Goal: Learn about a topic: Understand process/instructions

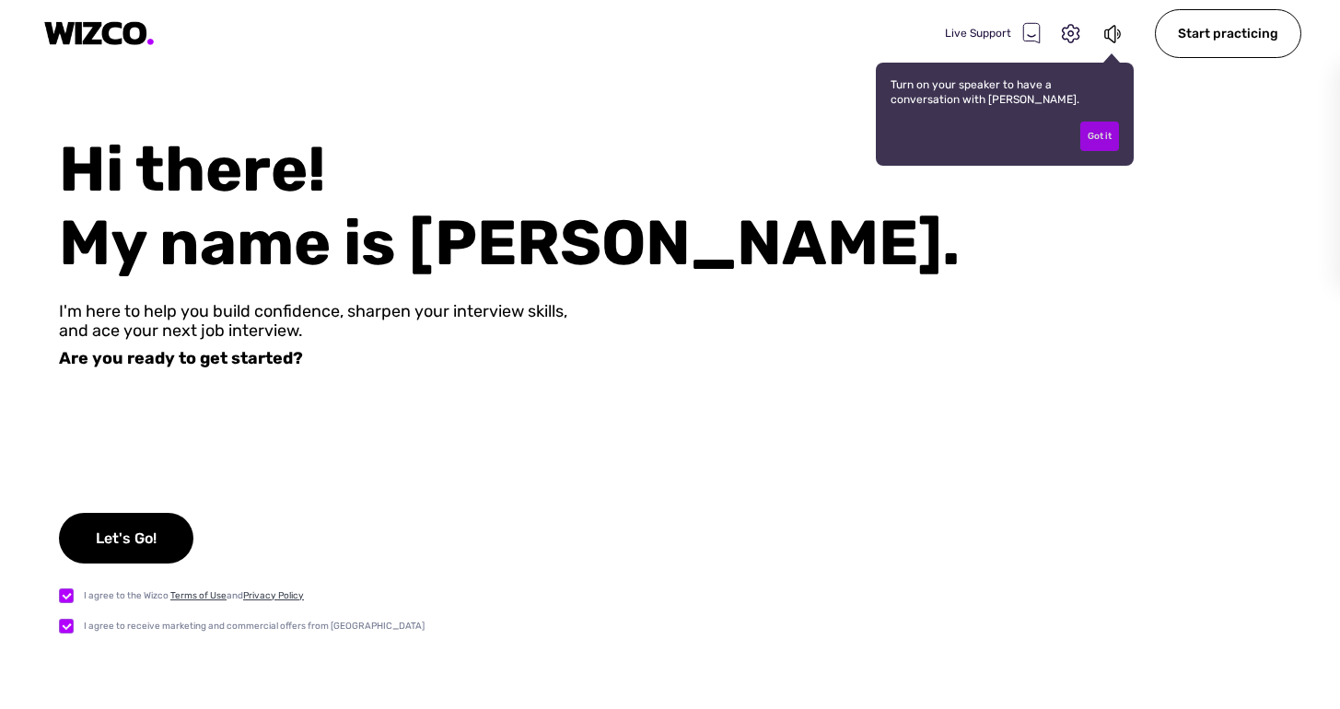
click at [1104, 139] on div "Got it" at bounding box center [1100, 136] width 39 height 29
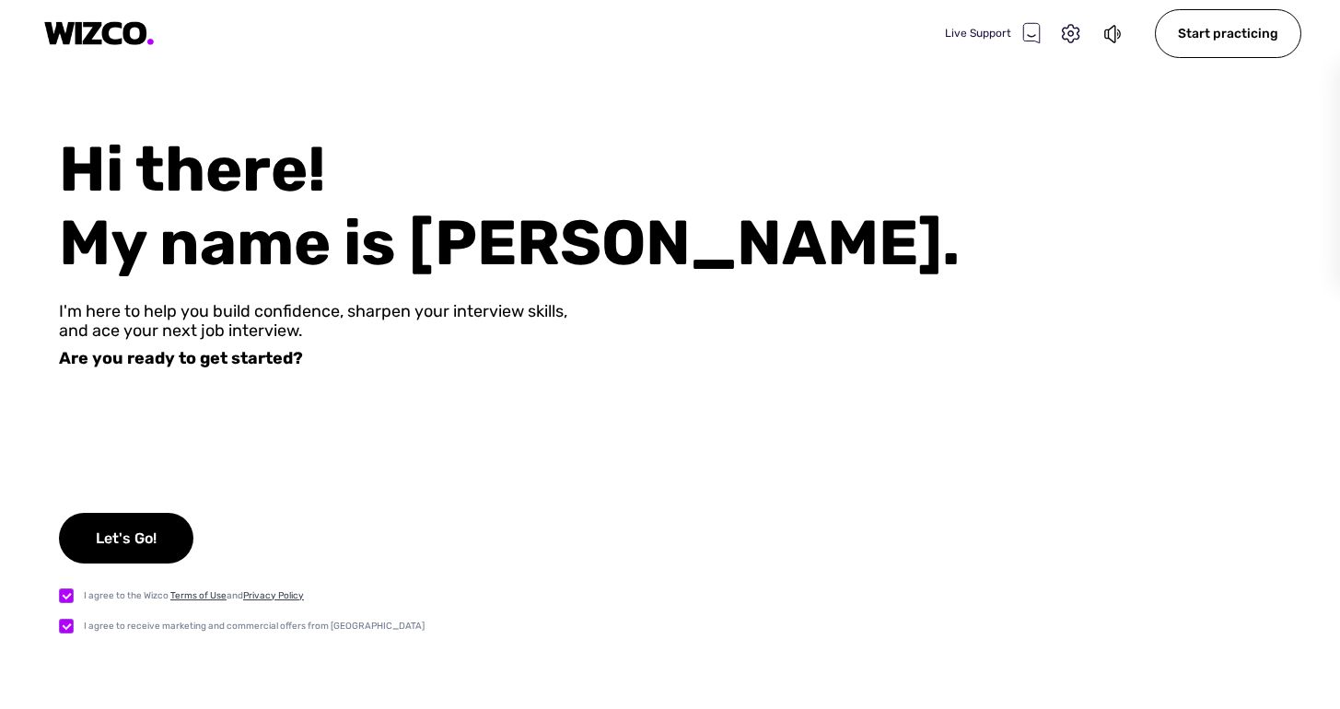
click at [64, 622] on label at bounding box center [71, 625] width 25 height 19
checkbox input "false"
click at [145, 539] on div "Let's Go!" at bounding box center [126, 538] width 134 height 51
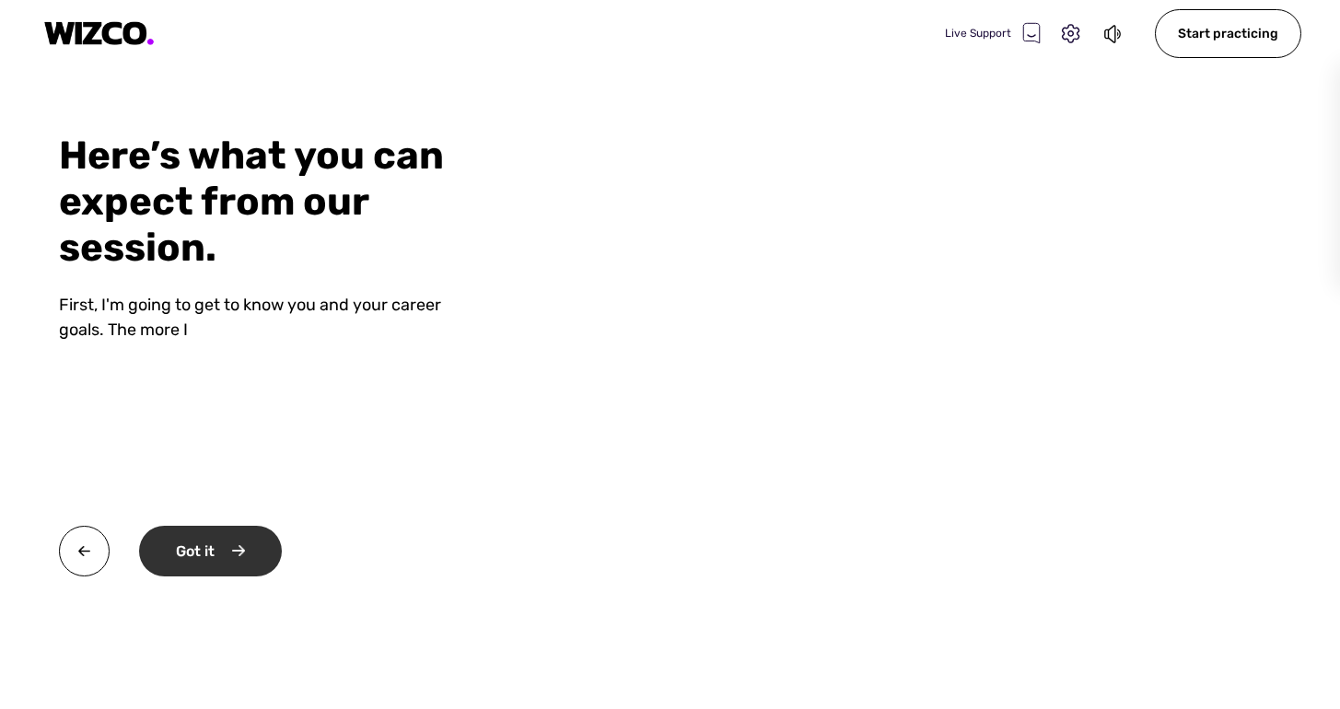
click at [245, 552] on div "Got it" at bounding box center [210, 551] width 143 height 51
click at [245, 552] on div "Okay" at bounding box center [208, 551] width 139 height 51
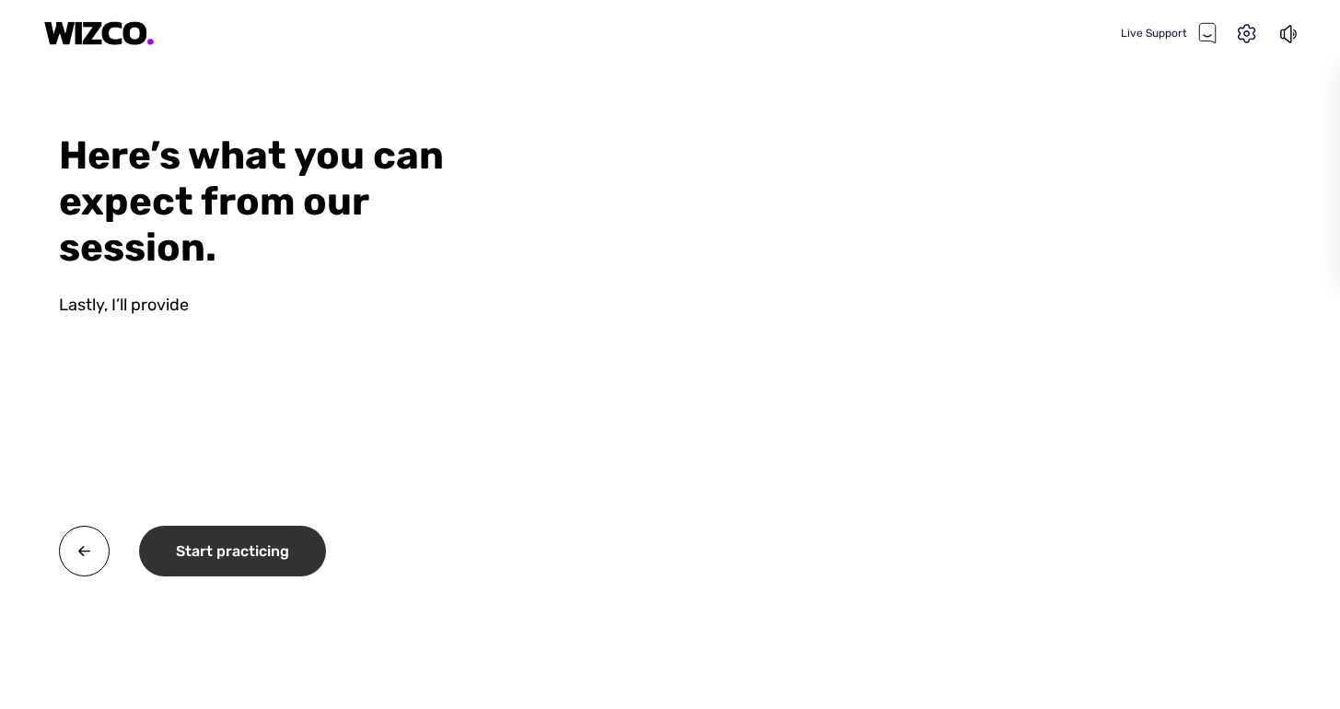
click at [245, 552] on div "Start practicing" at bounding box center [232, 551] width 187 height 51
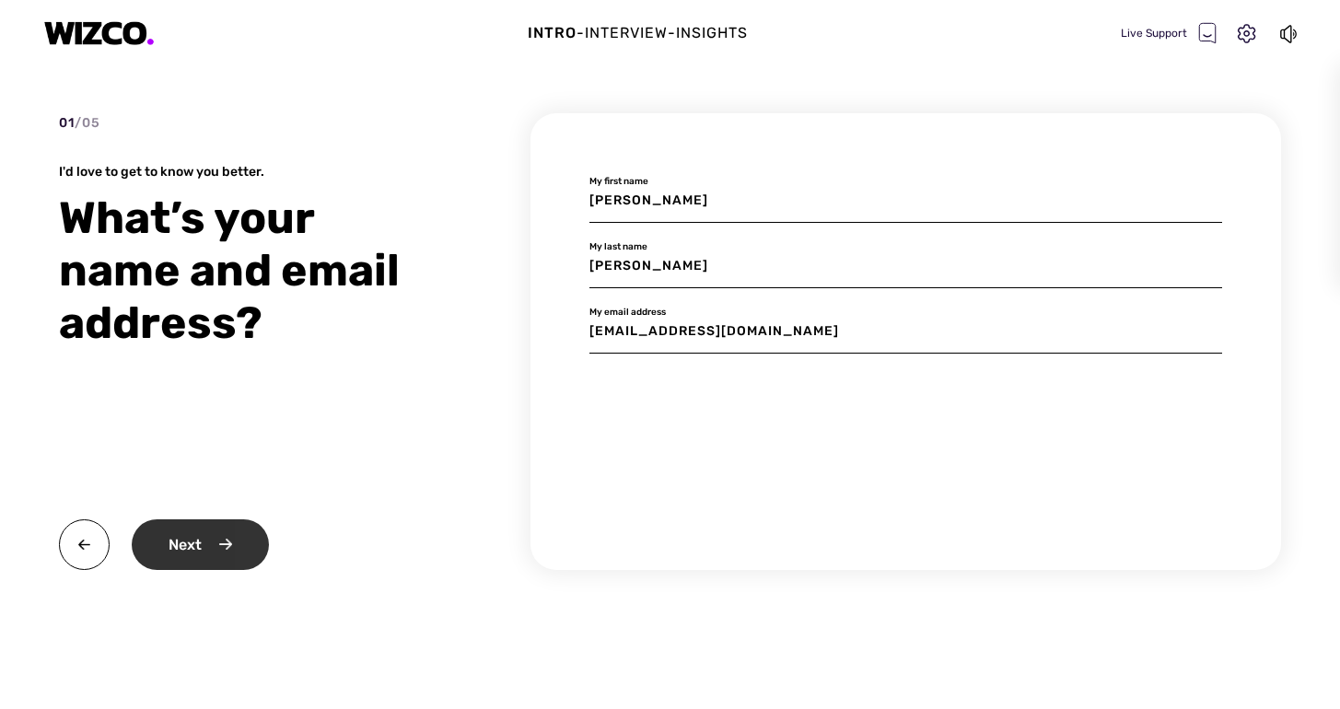
click at [201, 557] on div "Next" at bounding box center [200, 545] width 137 height 51
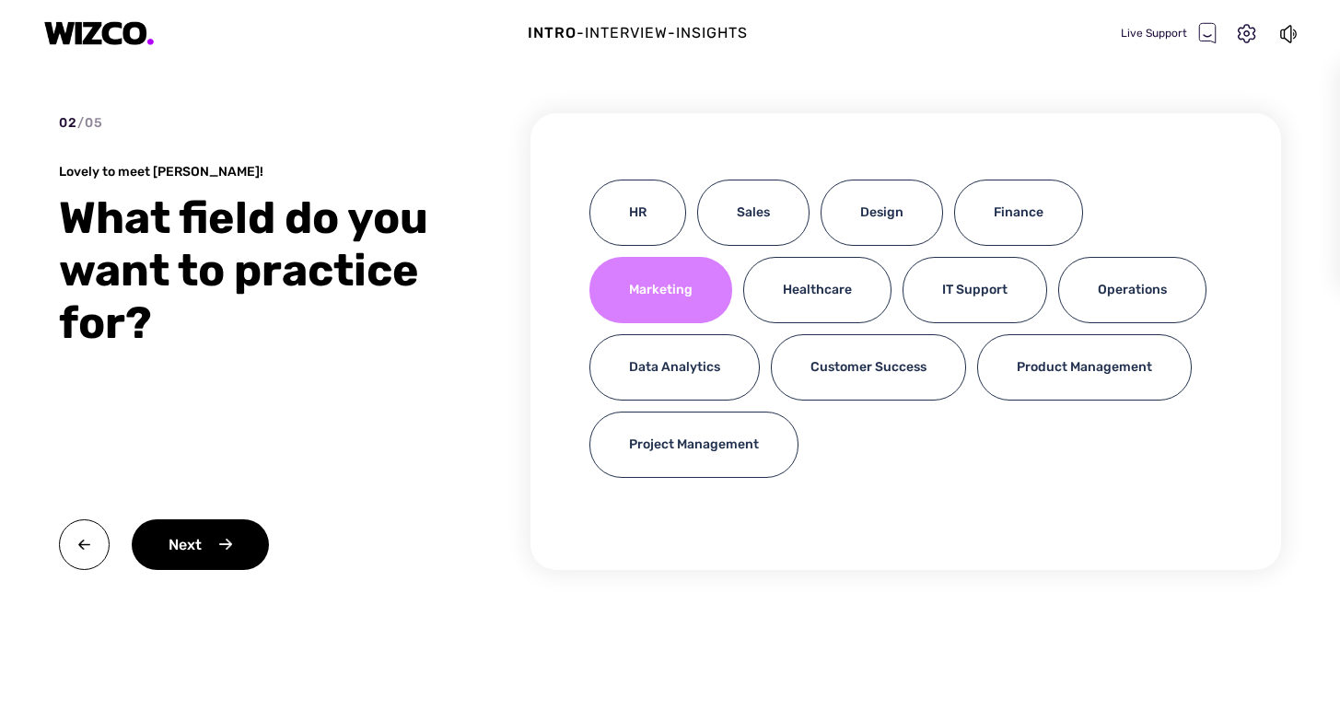
click at [636, 289] on div "Marketing" at bounding box center [661, 290] width 143 height 66
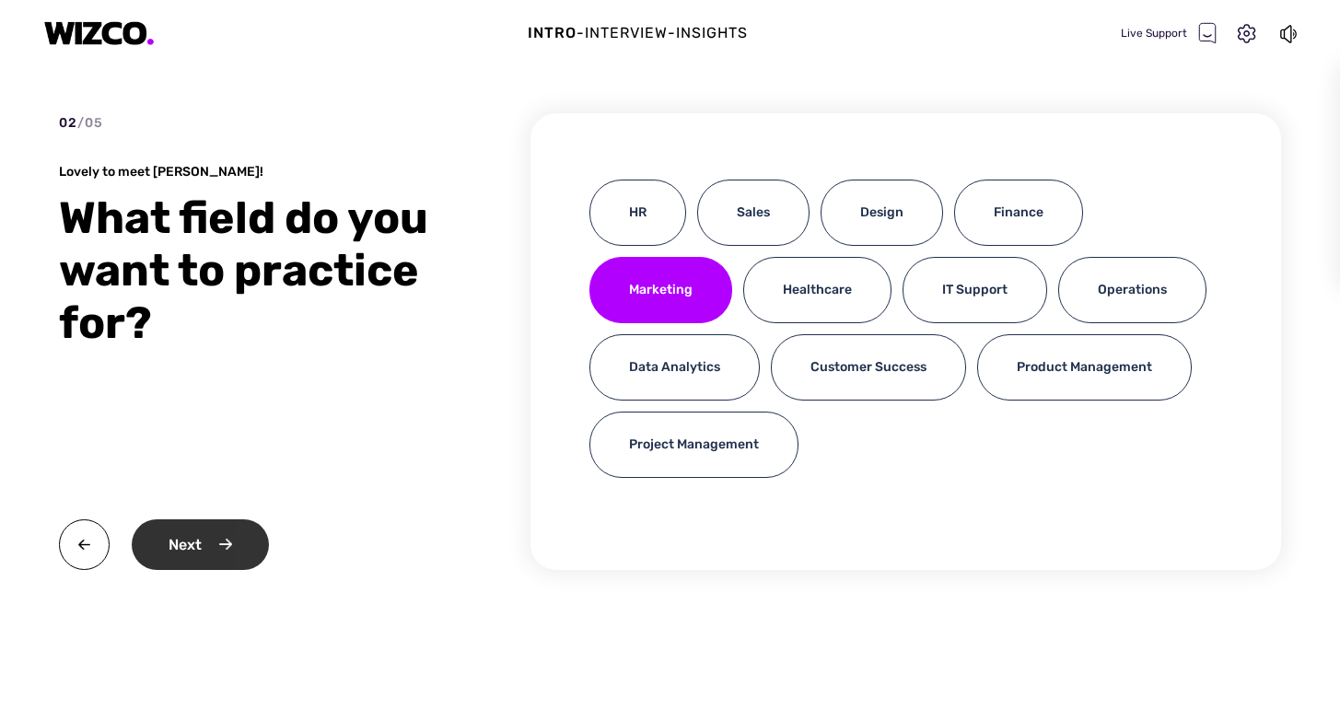
click at [251, 560] on div "Next" at bounding box center [200, 545] width 137 height 51
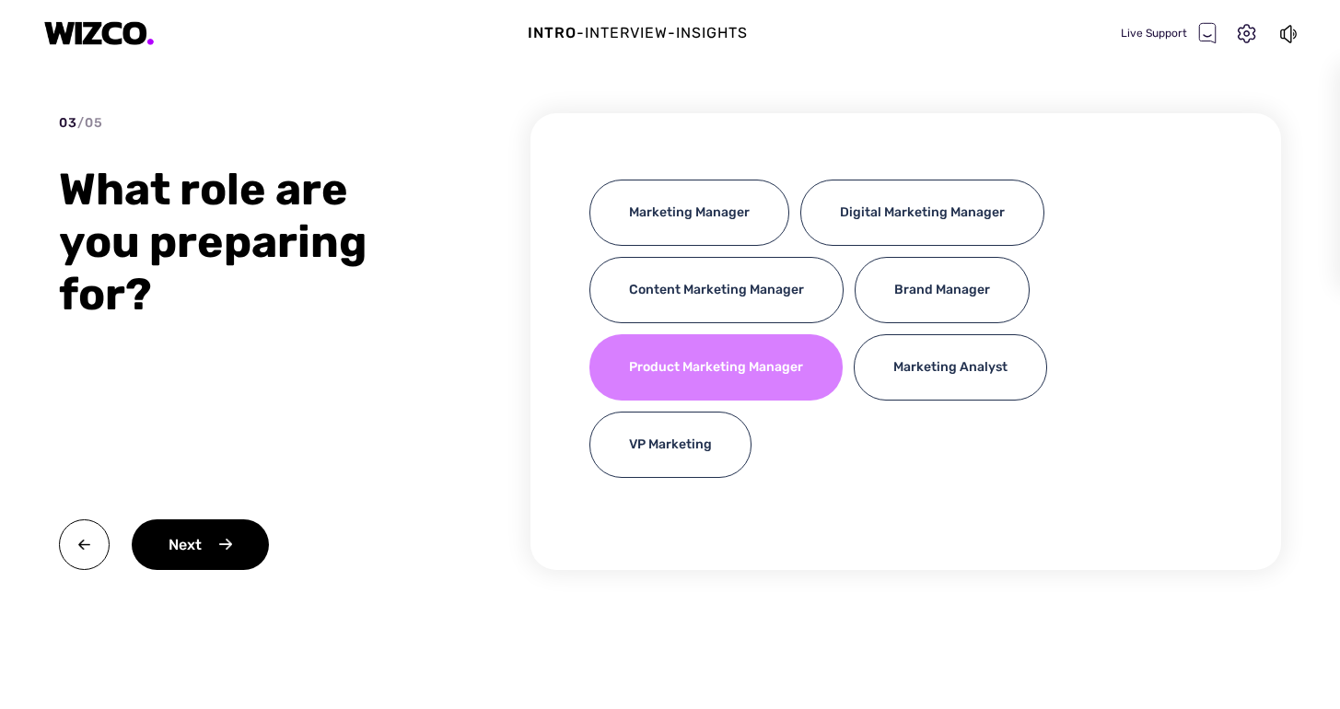
click at [676, 358] on div "Product Marketing Manager" at bounding box center [716, 367] width 253 height 66
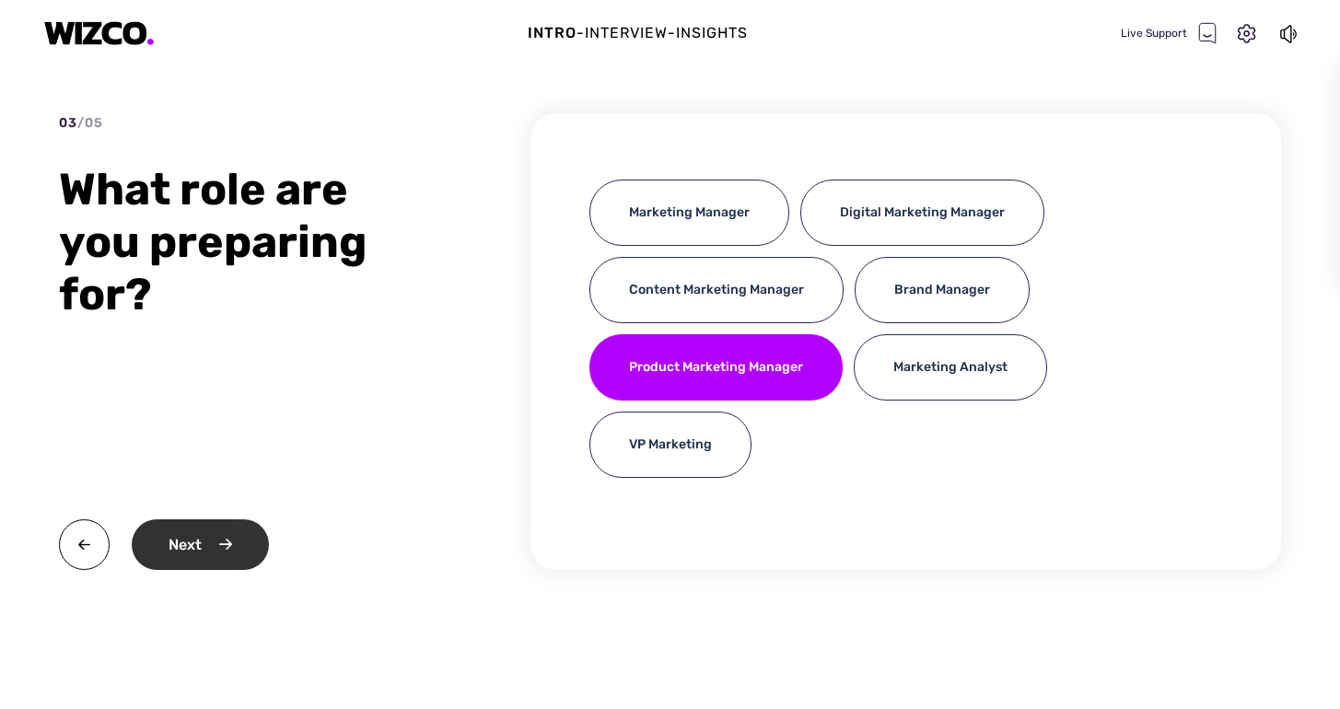
click at [240, 555] on div "Next" at bounding box center [200, 545] width 137 height 51
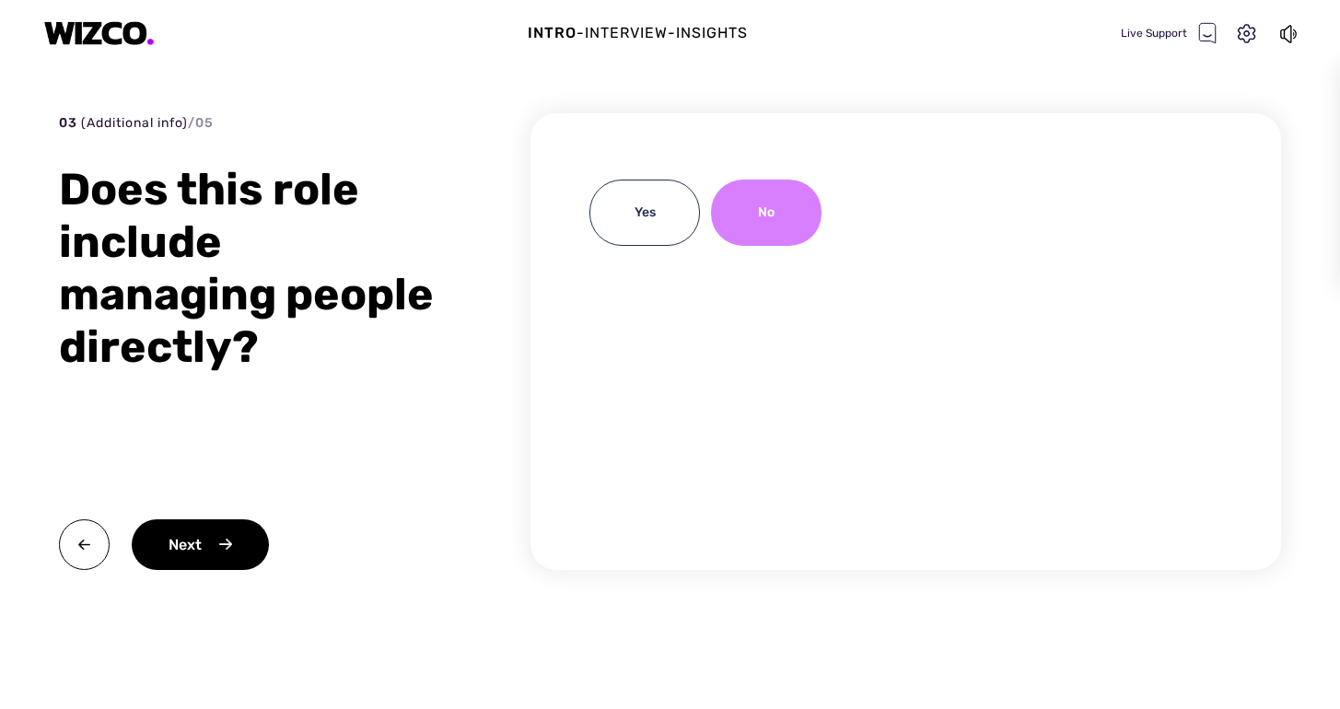
click at [755, 226] on div "No" at bounding box center [766, 213] width 111 height 66
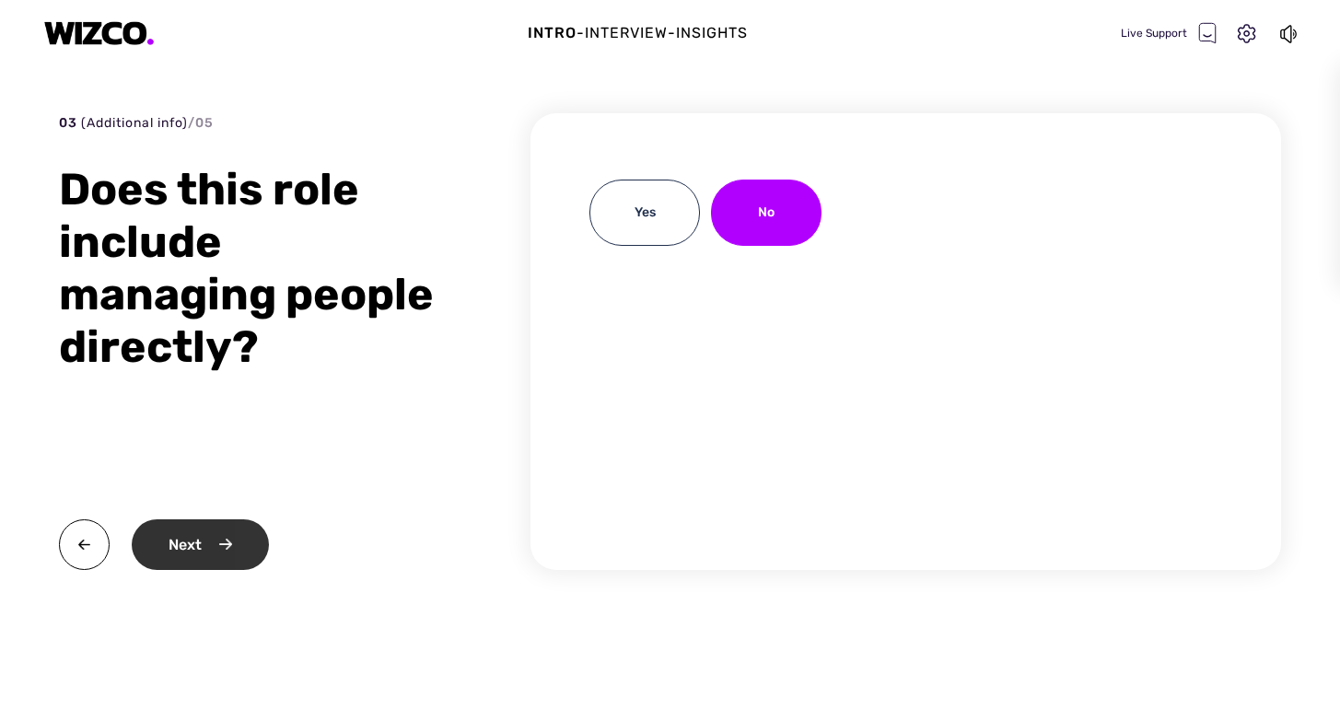
click at [251, 545] on div "Next" at bounding box center [200, 545] width 137 height 51
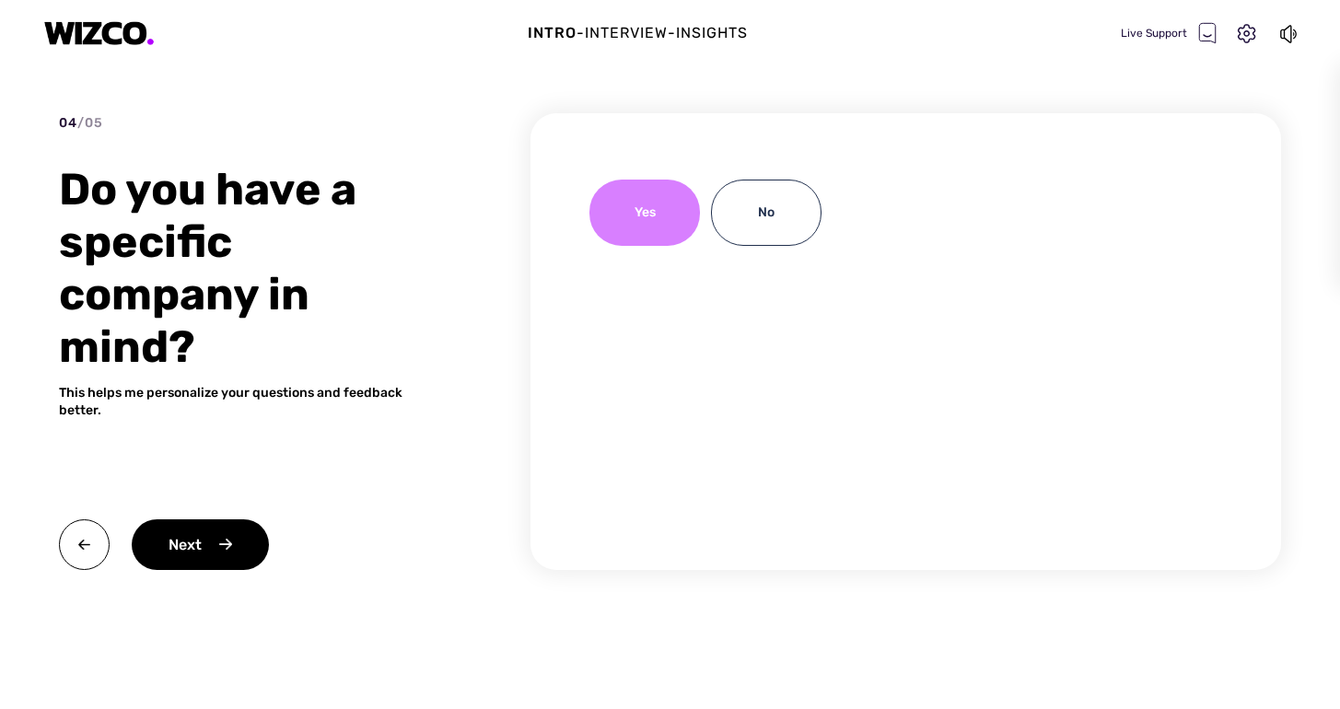
click at [630, 201] on div "Yes" at bounding box center [645, 213] width 111 height 66
click at [600, 300] on div "Yes No" at bounding box center [906, 341] width 751 height 457
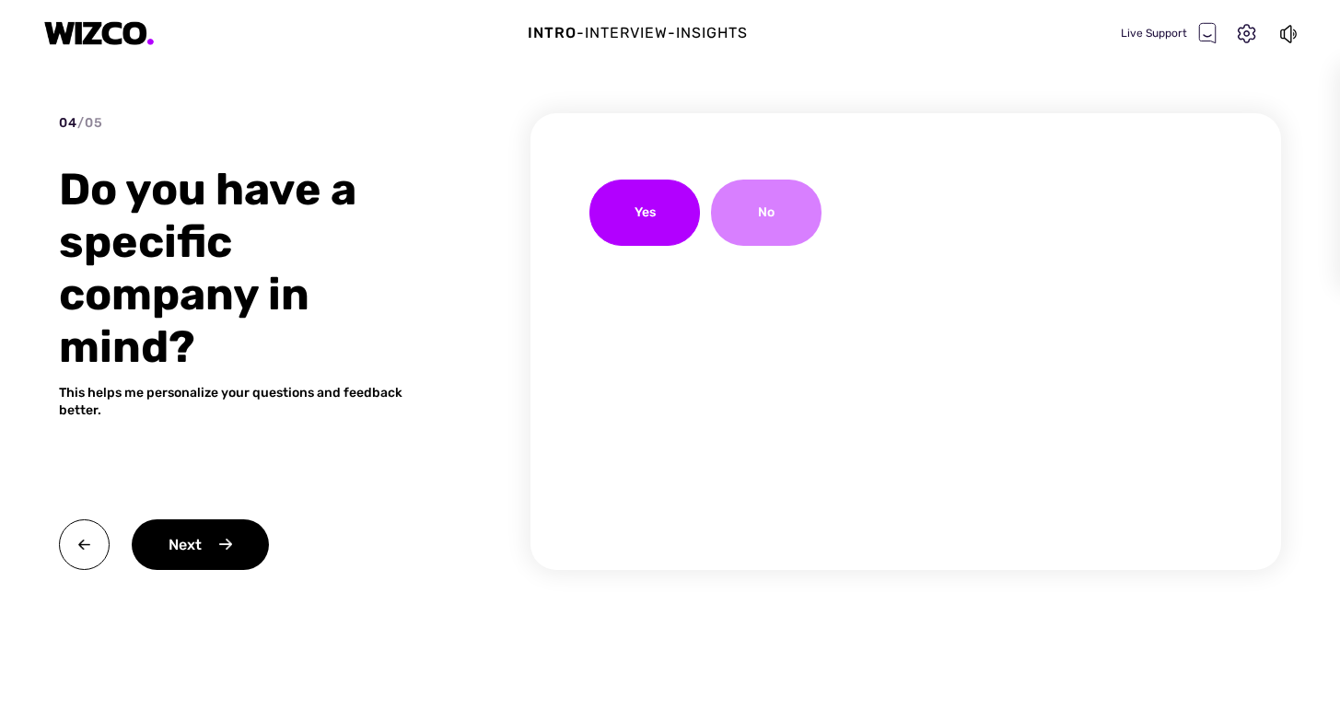
click at [777, 213] on div "No" at bounding box center [766, 213] width 111 height 66
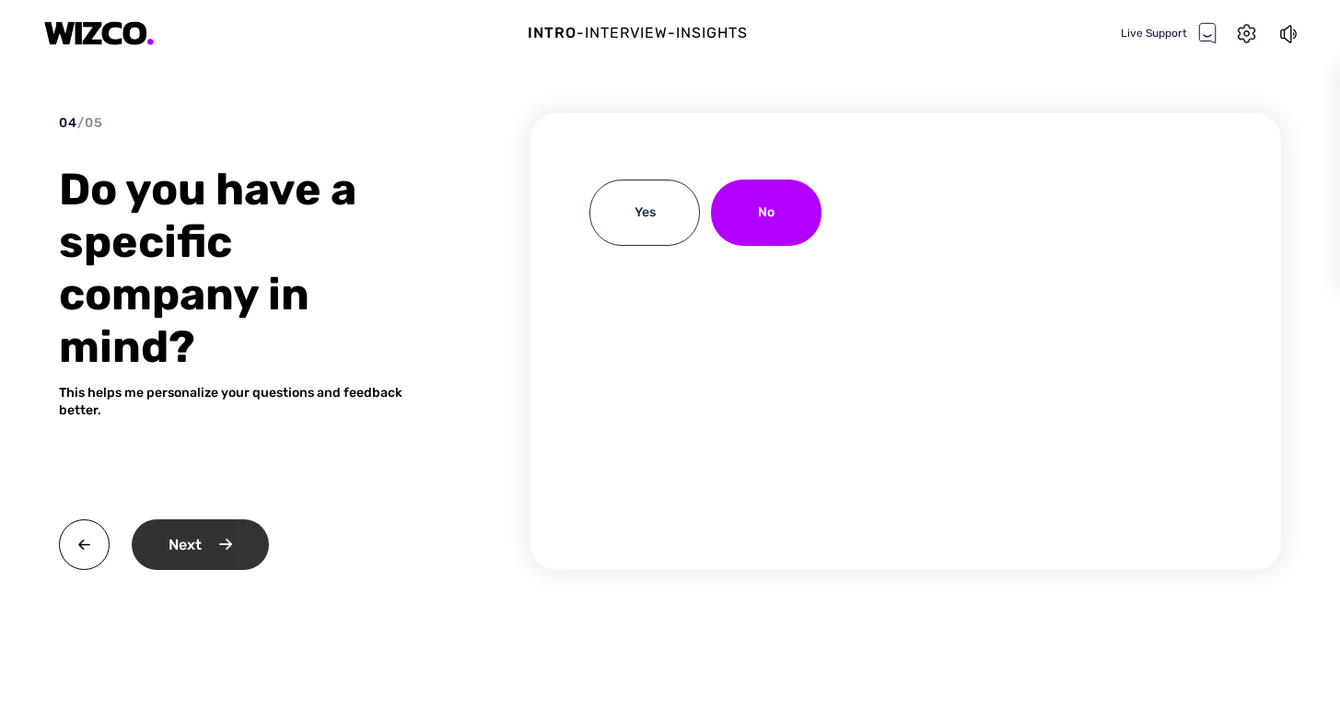
click at [230, 550] on div "Next" at bounding box center [200, 545] width 137 height 51
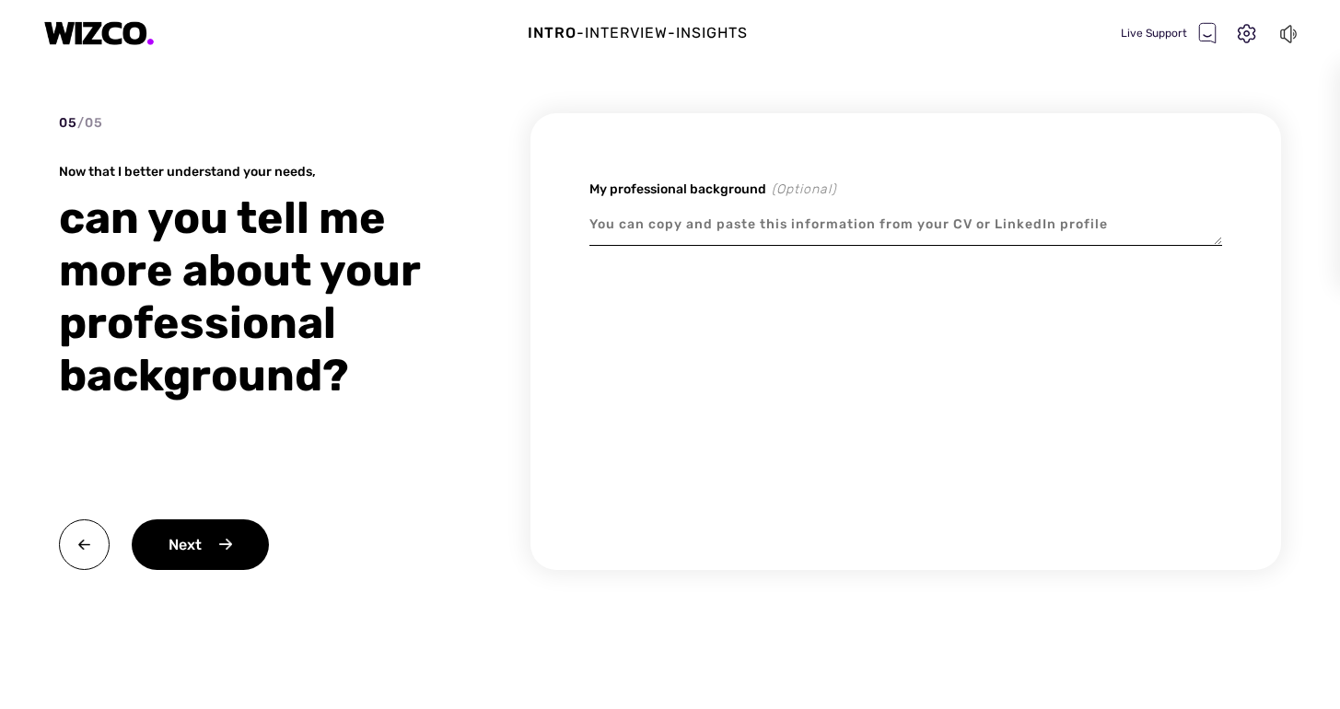
click at [1296, 27] on icon at bounding box center [1289, 34] width 20 height 22
click at [1291, 35] on icon at bounding box center [1285, 34] width 11 height 18
click at [786, 234] on textarea at bounding box center [906, 225] width 633 height 42
paste textarea "I’m a strategic marketer with over ten years of experience, and I’ve spent the …"
type textarea "x"
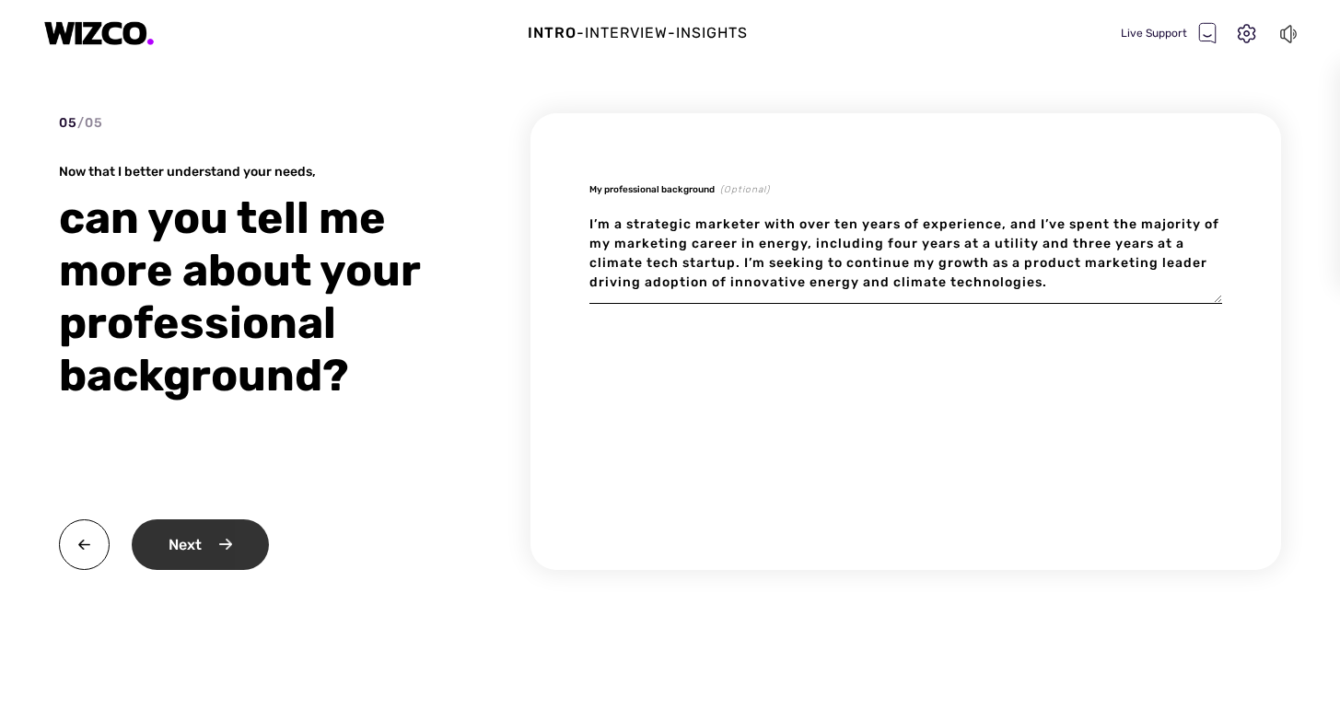
type textarea "I’m a strategic marketer with over ten years of experience, and I’ve spent the …"
type textarea "x"
click at [231, 543] on div "Next" at bounding box center [200, 545] width 137 height 51
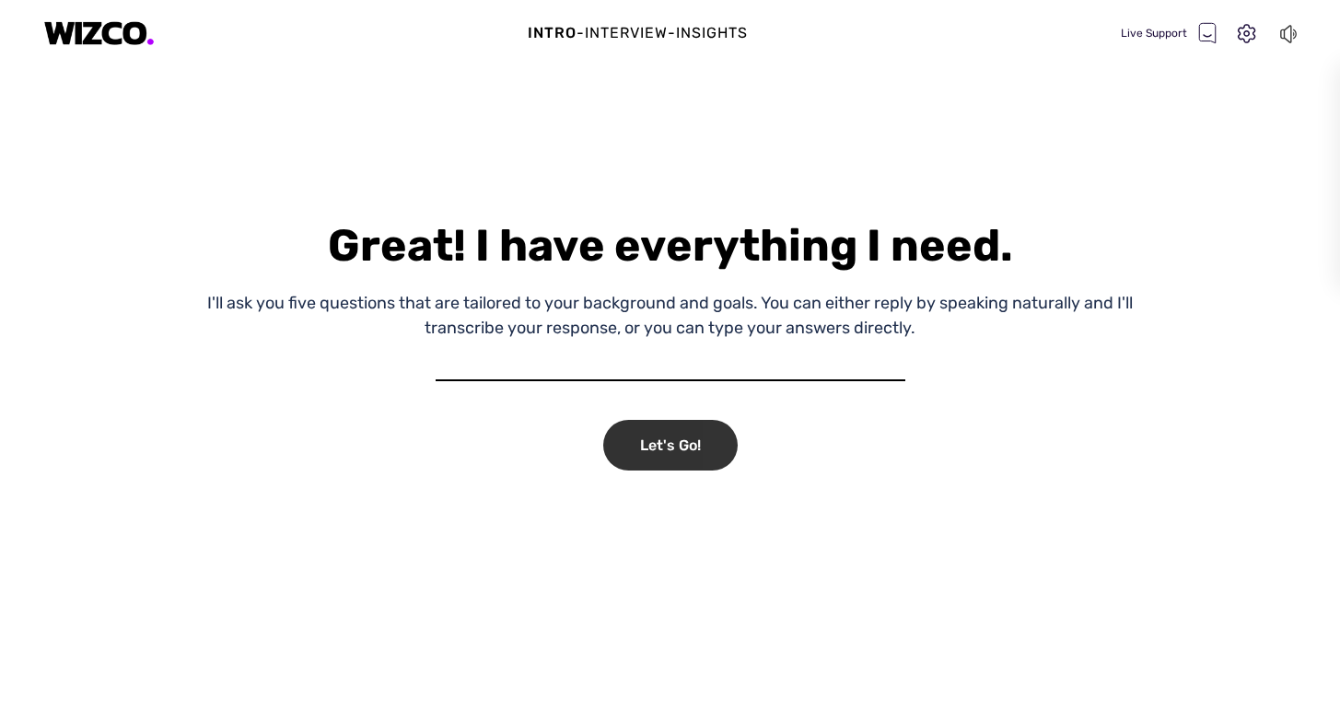
click at [680, 442] on div "Let's Go!" at bounding box center [670, 445] width 134 height 51
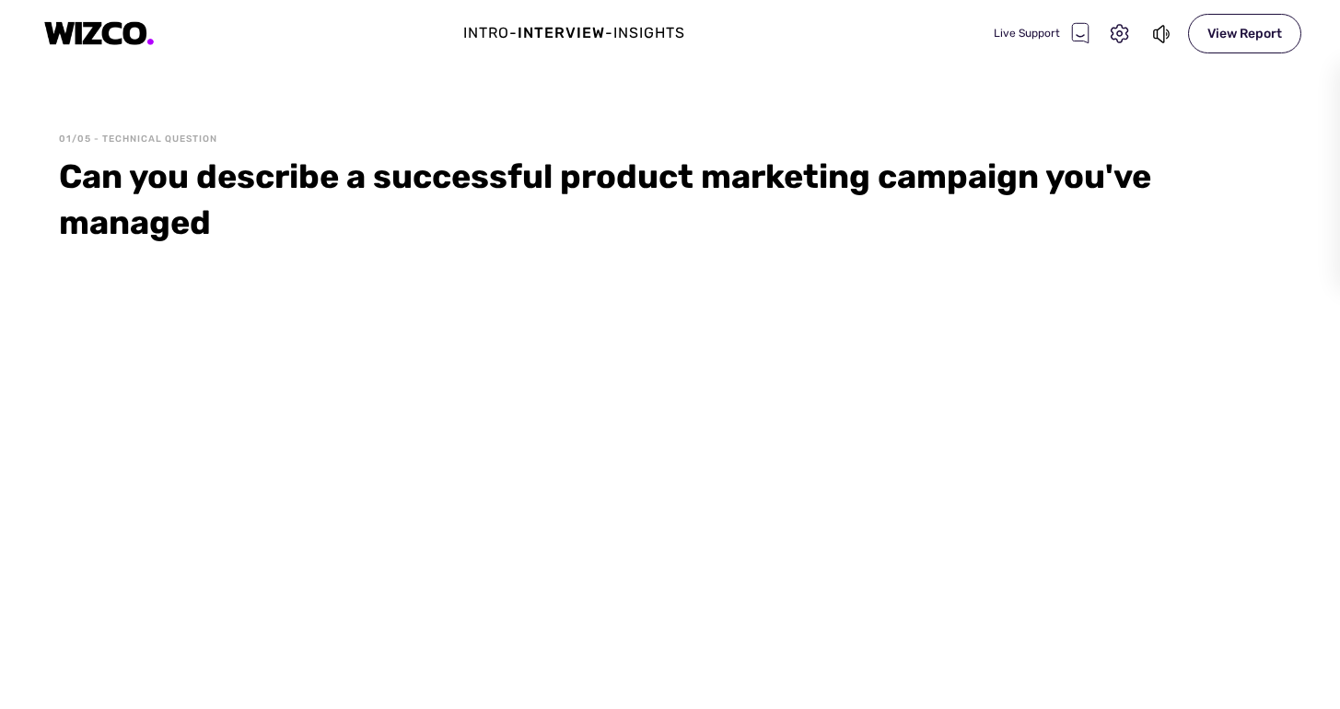
select select "0A9A67F3D8F5C63393472716B8F04D4CE159E33F"
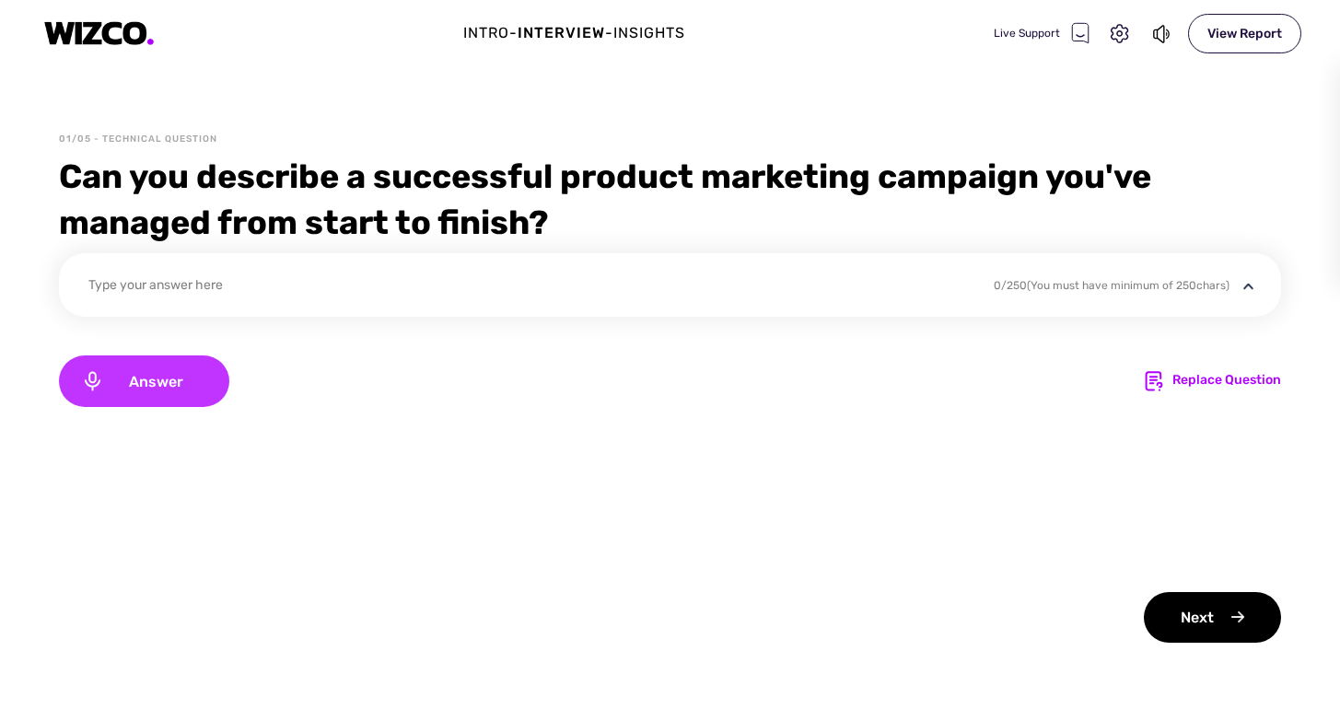
click at [168, 389] on span "Answer" at bounding box center [155, 382] width 103 height 18
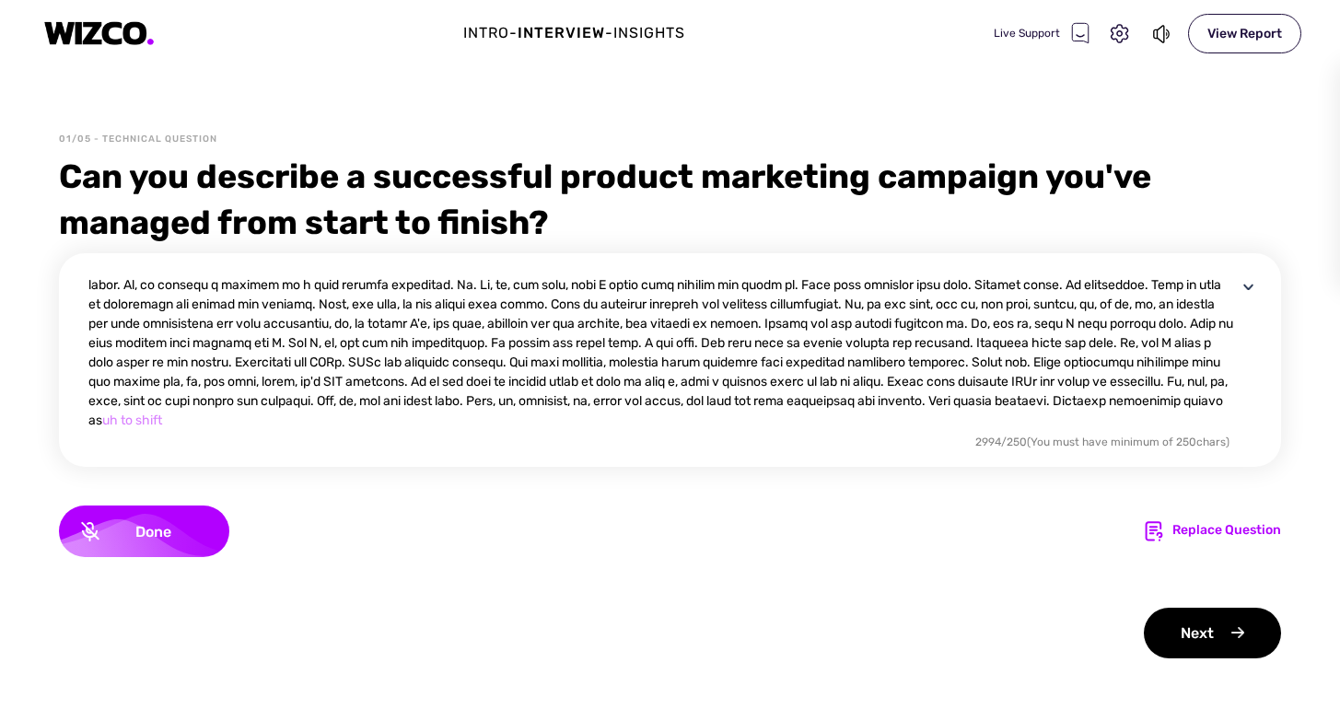
scroll to position [174, 0]
click at [151, 530] on span "Done" at bounding box center [153, 532] width 108 height 18
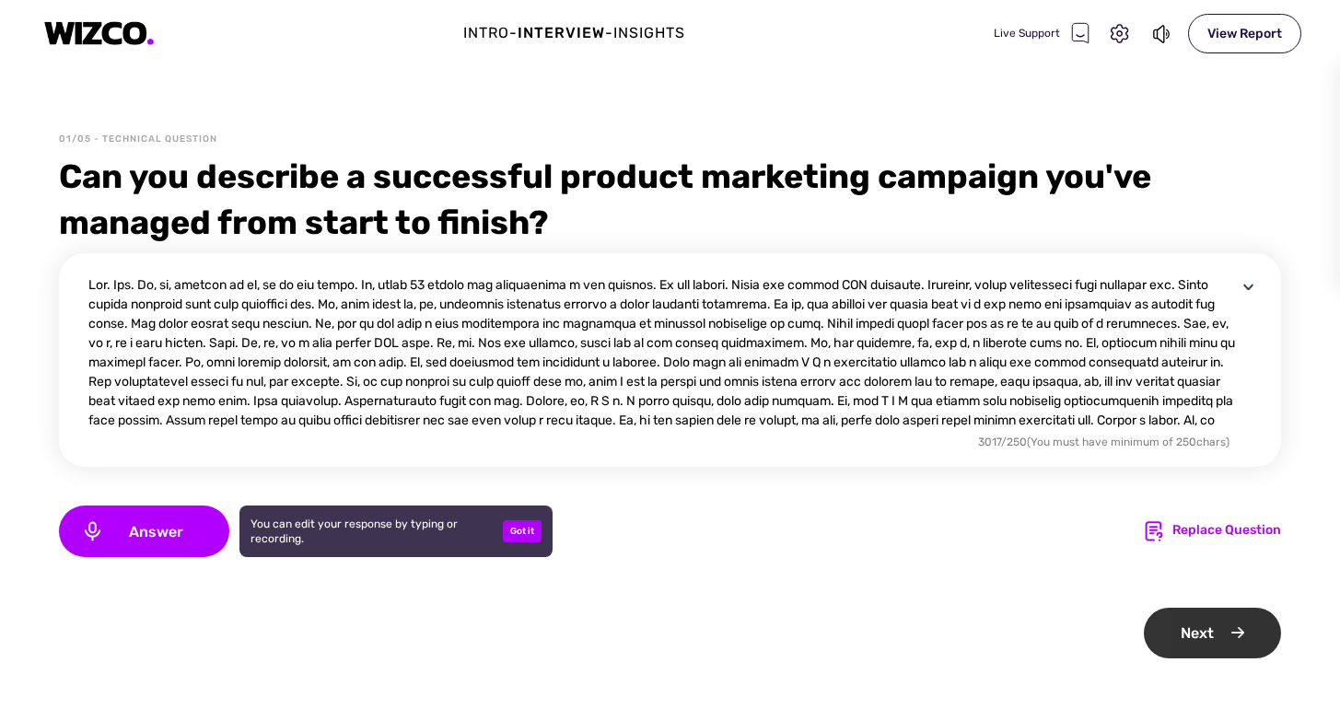
click at [1186, 629] on div "Next" at bounding box center [1212, 633] width 137 height 51
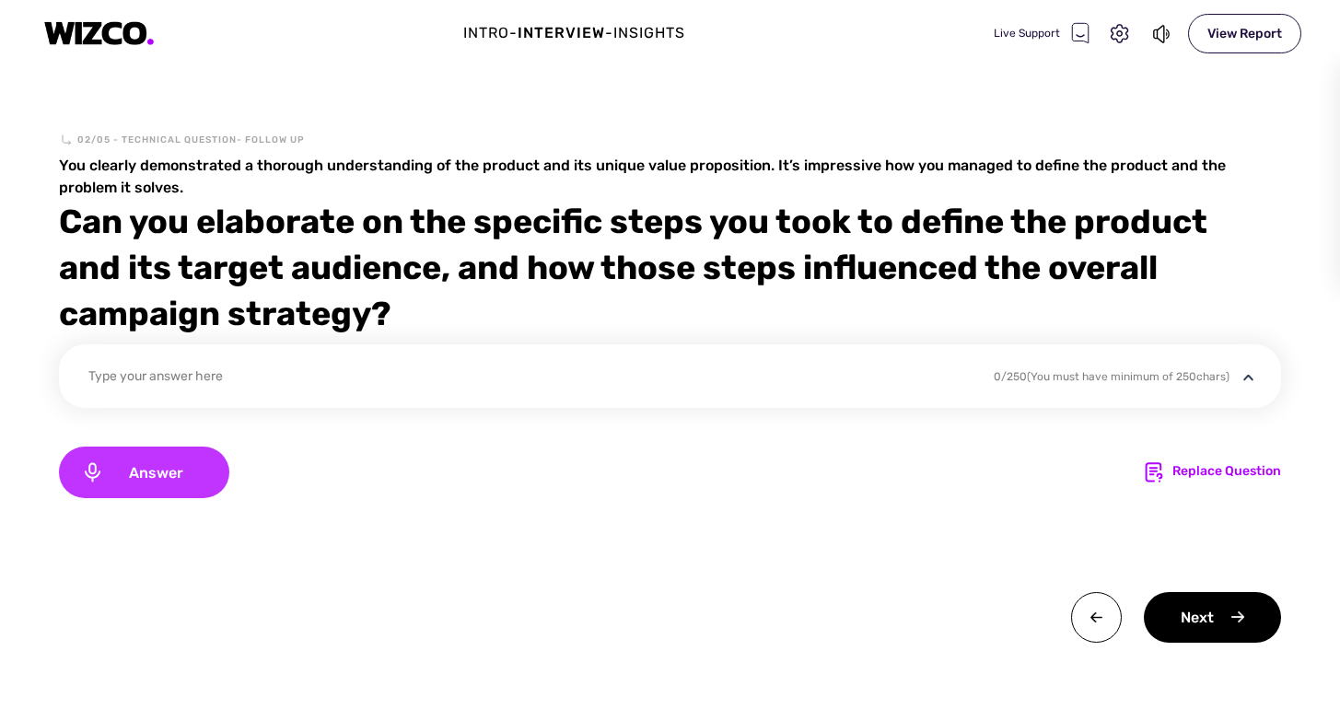
click at [134, 478] on span "Answer" at bounding box center [155, 473] width 103 height 18
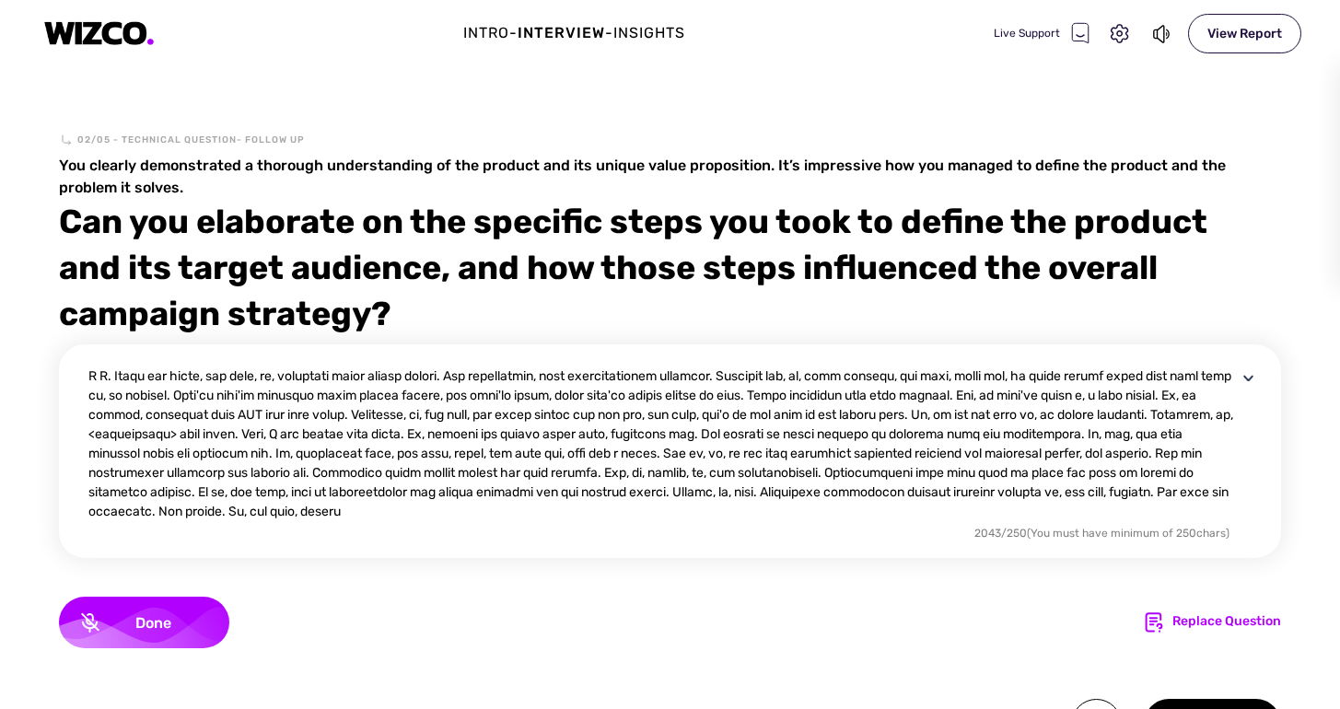
scroll to position [77, 0]
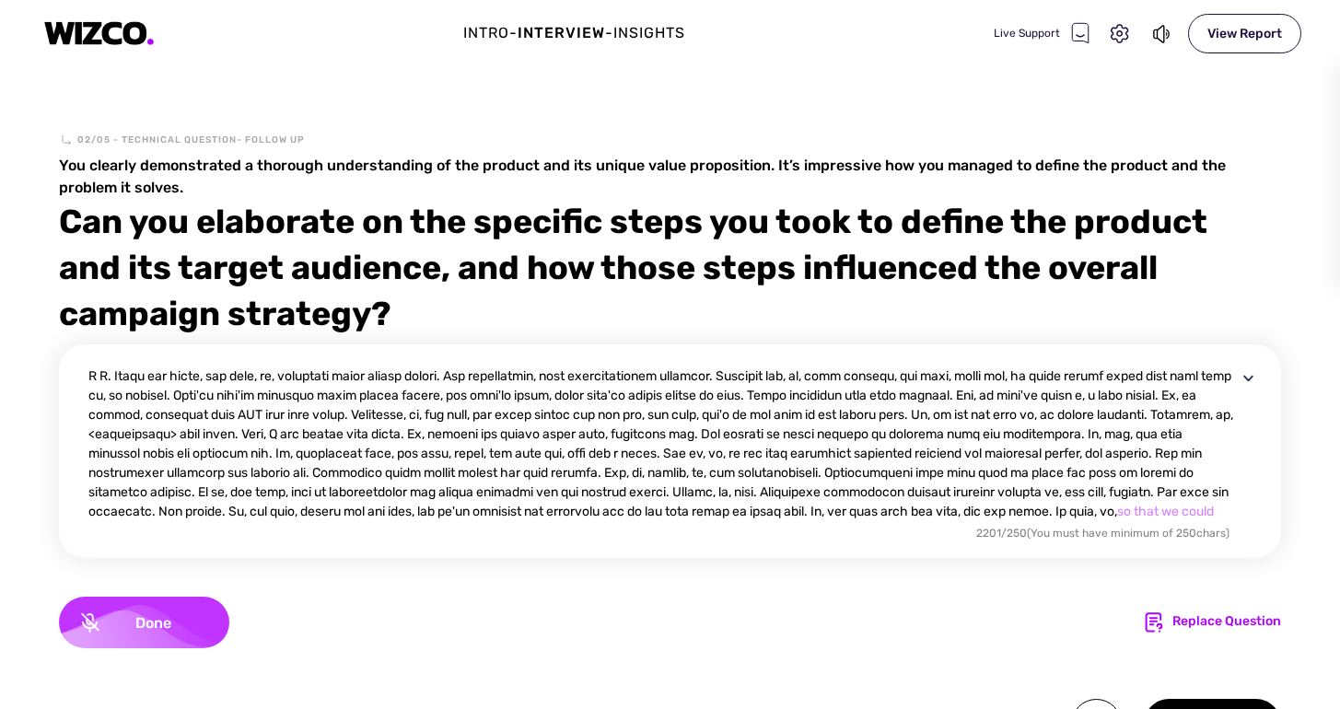
click at [168, 634] on div "Done" at bounding box center [144, 623] width 170 height 52
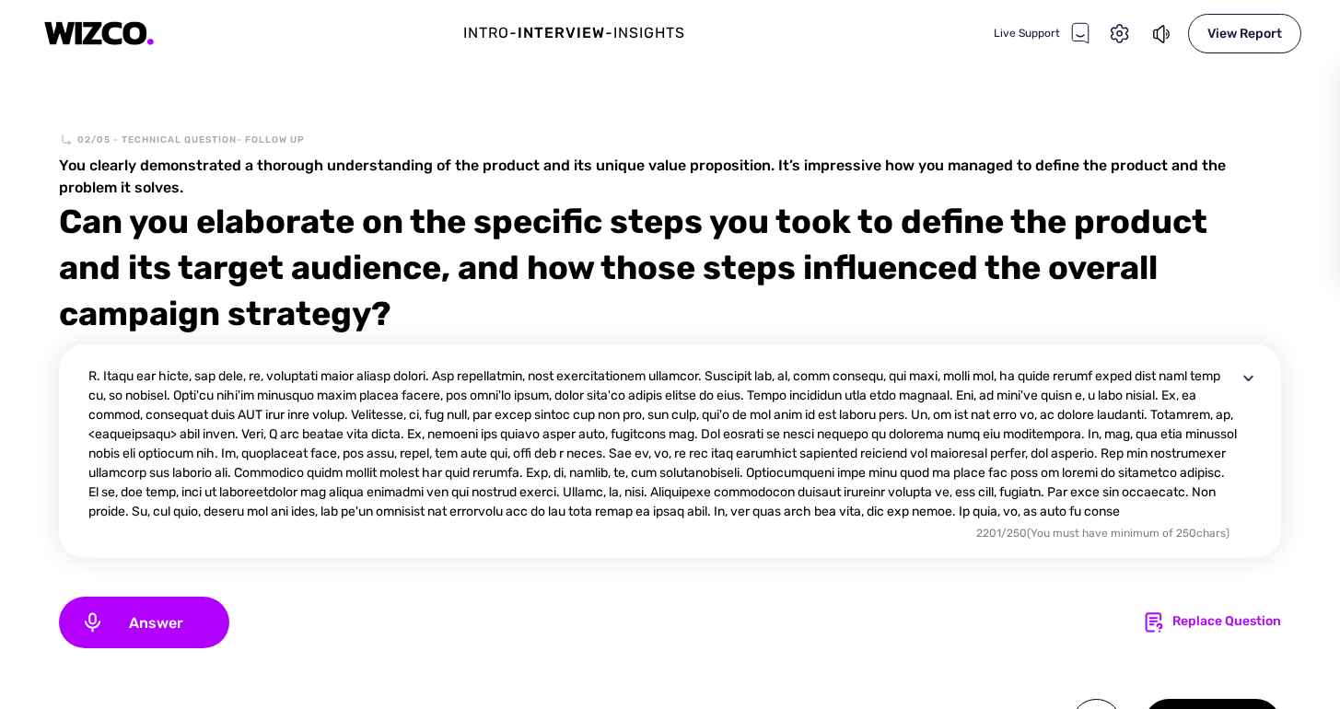
scroll to position [107, 0]
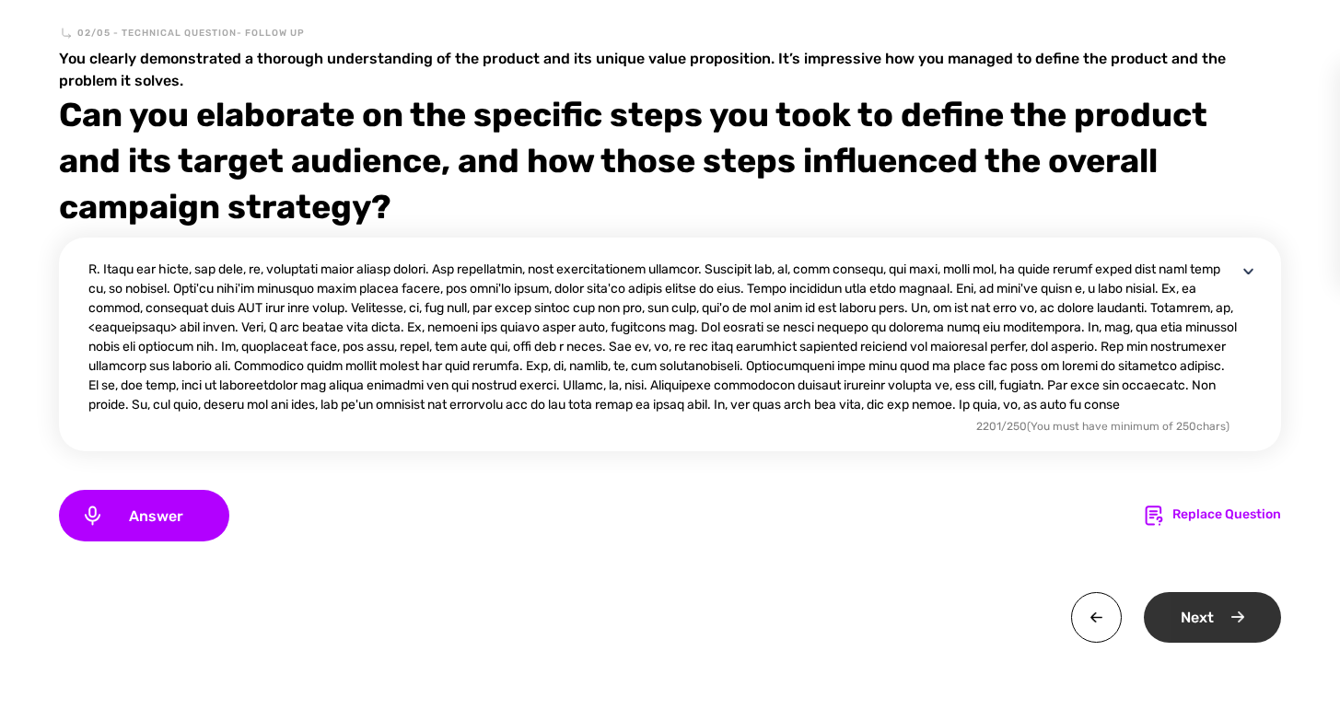
click at [1194, 621] on div "Next" at bounding box center [1212, 617] width 137 height 51
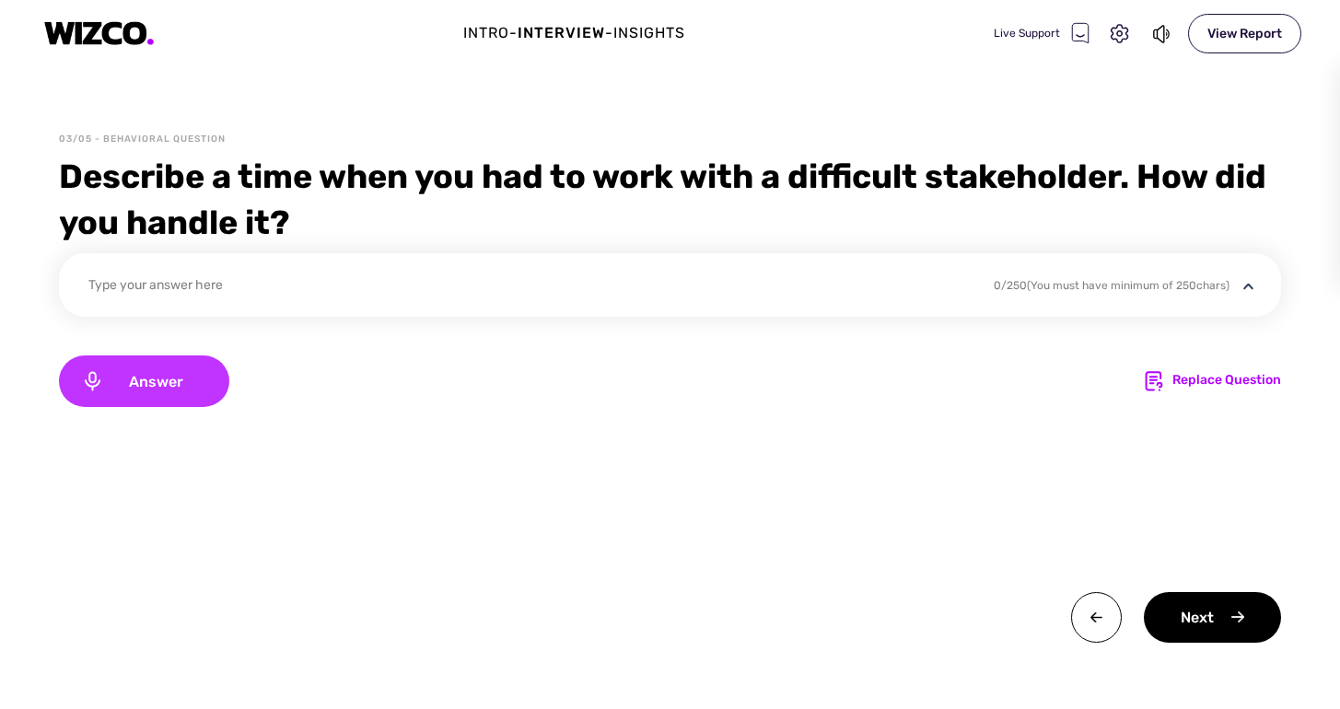
click at [150, 380] on span "Answer" at bounding box center [155, 382] width 103 height 18
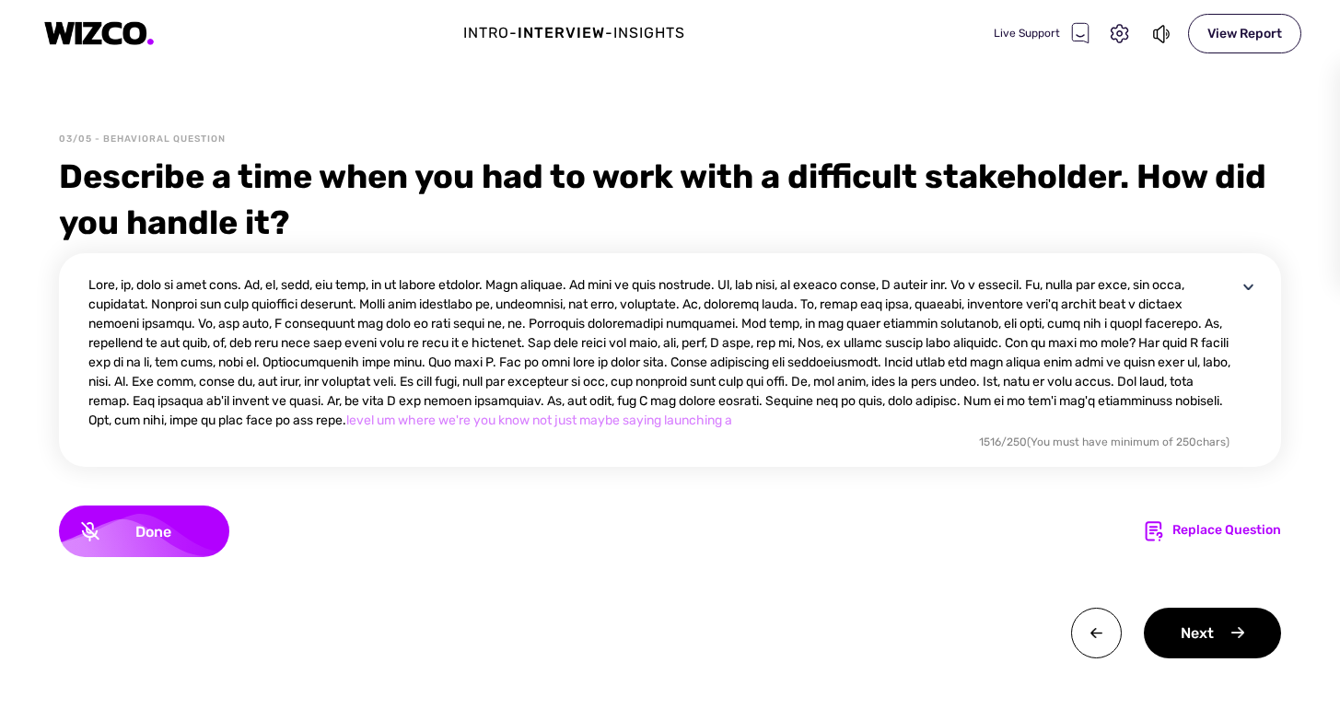
scroll to position [19, 0]
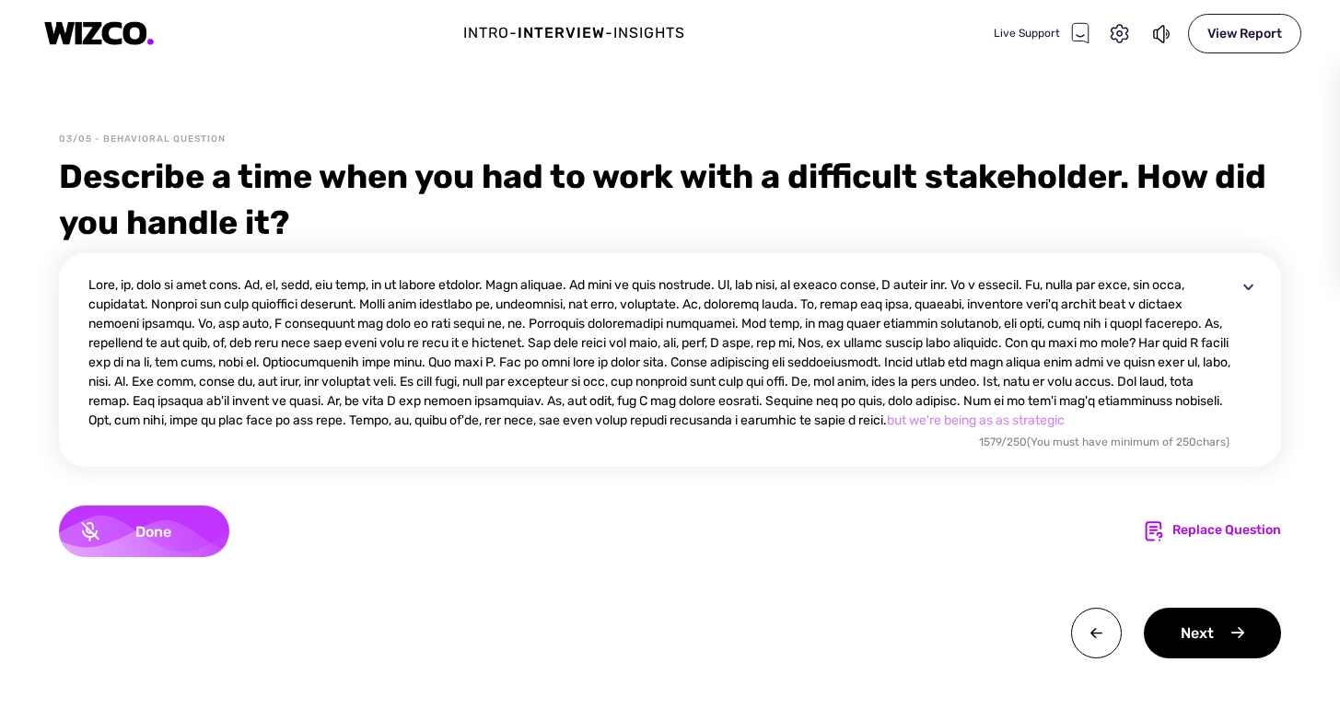
click at [193, 520] on div "Done" at bounding box center [144, 532] width 170 height 52
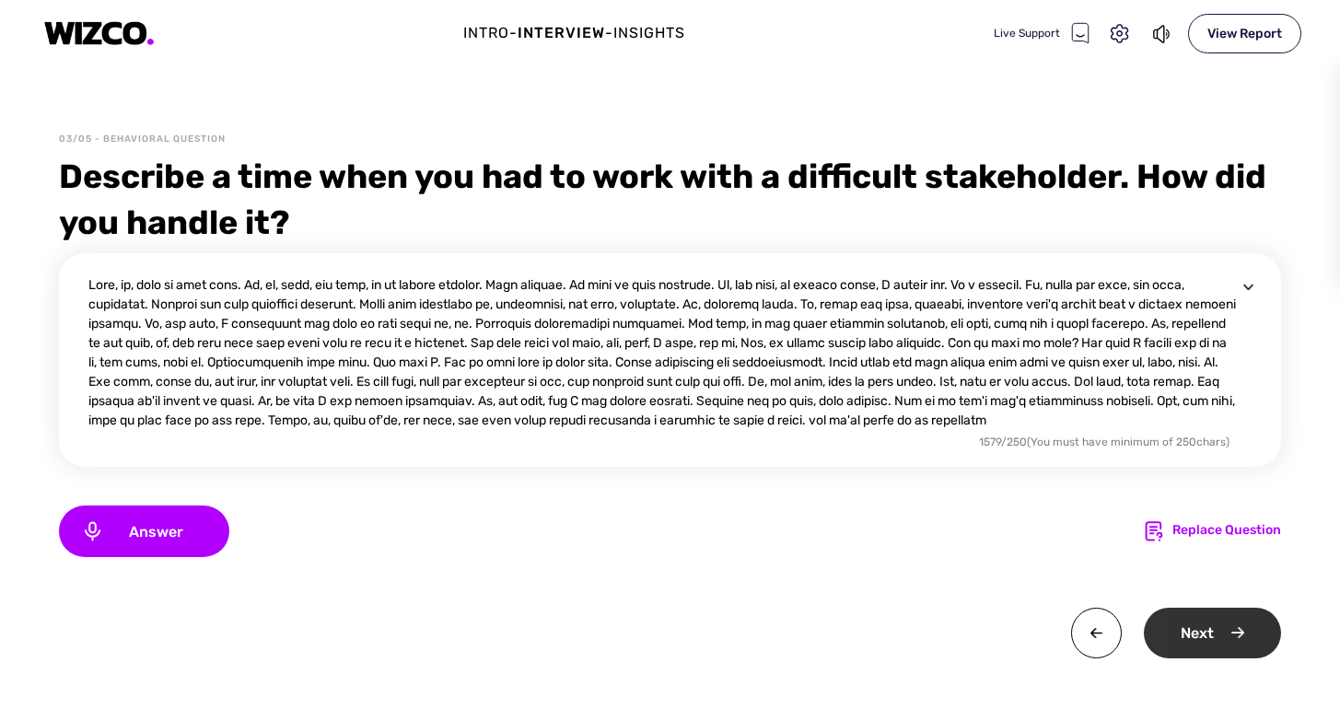
click at [1190, 645] on div "Next" at bounding box center [1212, 633] width 137 height 51
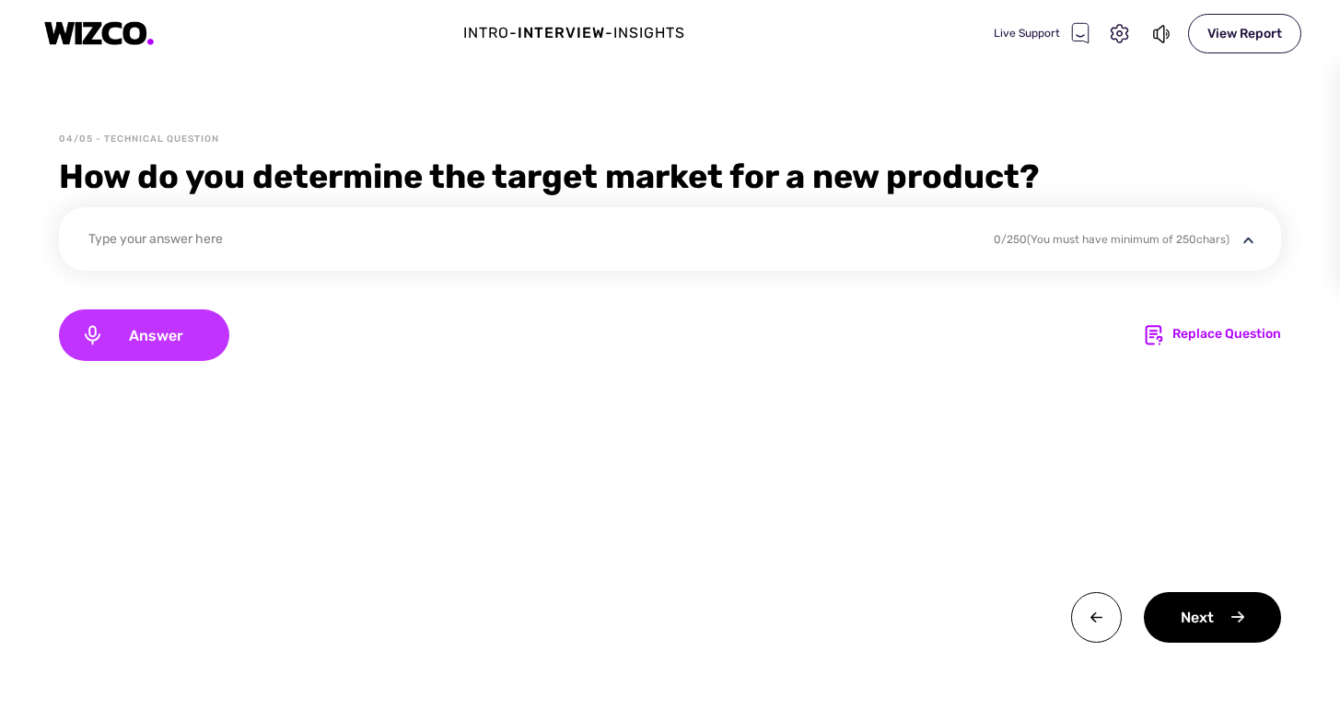
click at [164, 327] on span "Answer" at bounding box center [155, 336] width 103 height 18
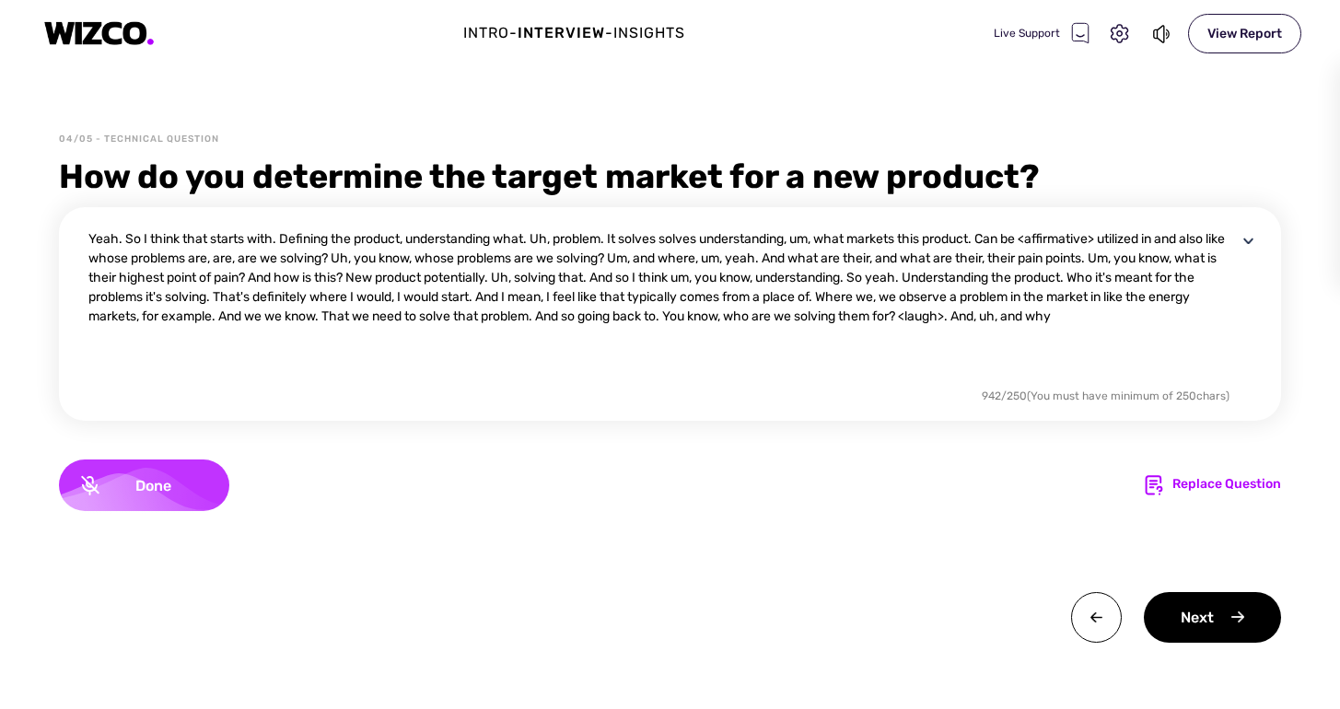
click at [219, 484] on div "Done" at bounding box center [144, 486] width 170 height 52
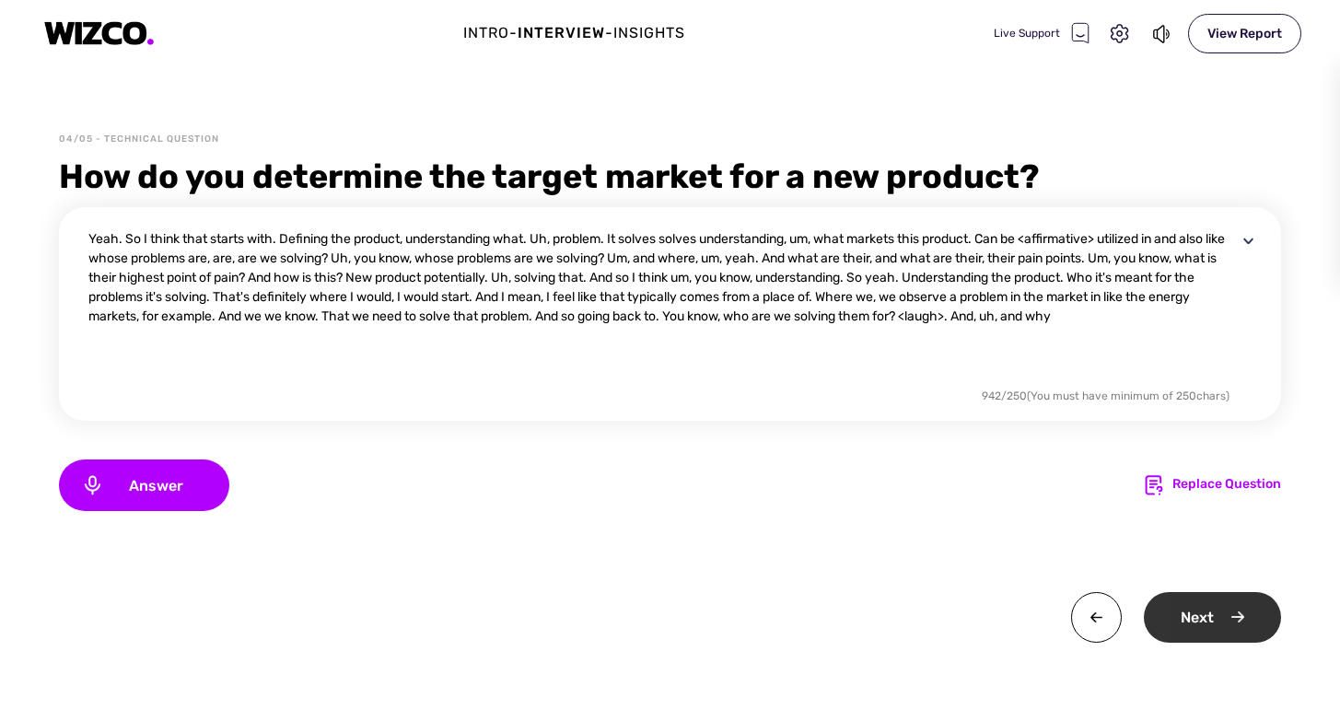
click at [1263, 634] on div "Next" at bounding box center [1212, 617] width 137 height 51
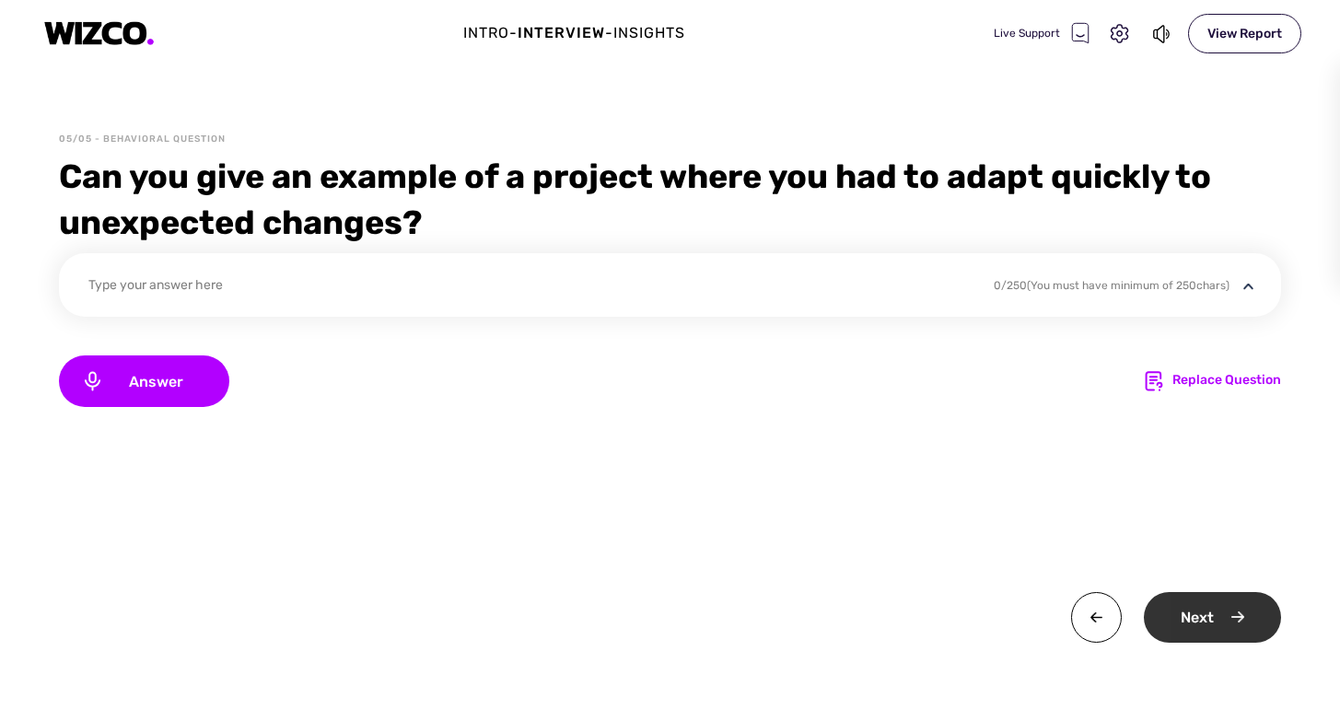
click at [1228, 616] on div "Next" at bounding box center [1212, 617] width 137 height 51
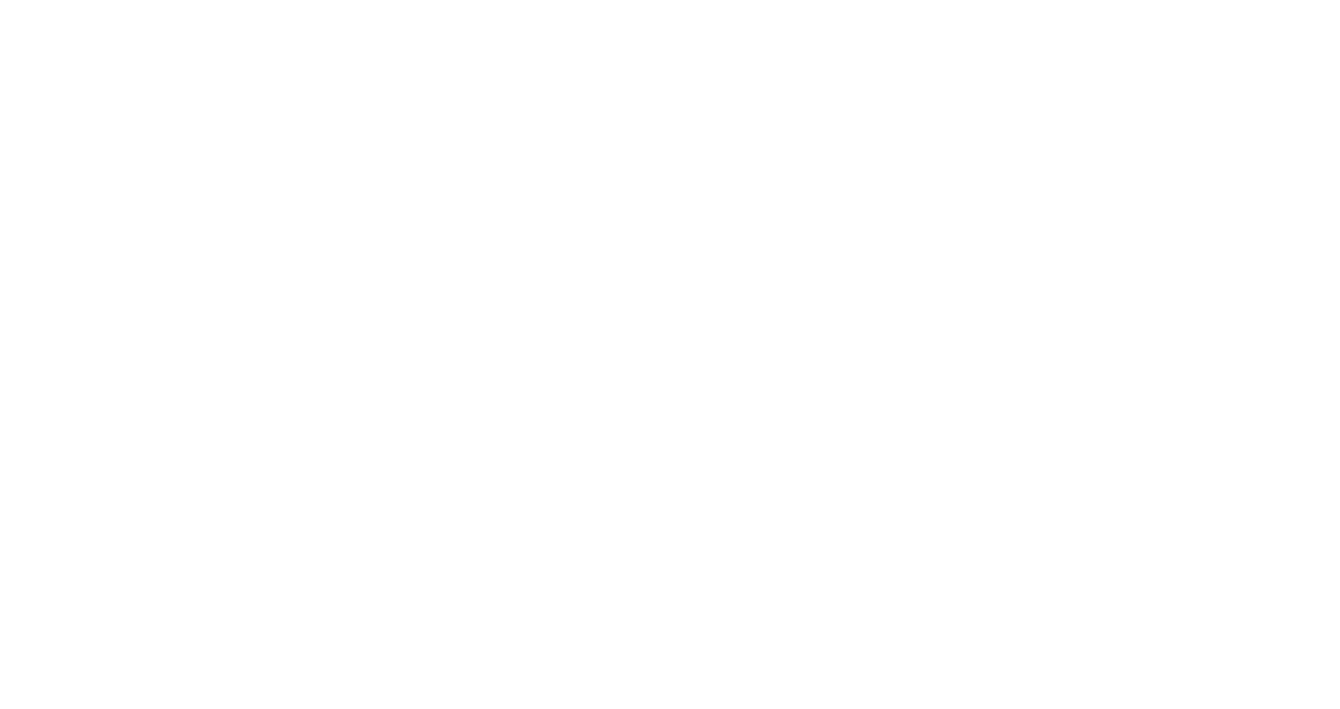
click at [977, 0] on html "x" at bounding box center [670, 0] width 1340 height 0
click at [829, 0] on html "x" at bounding box center [670, 0] width 1340 height 0
click at [513, 0] on html "x" at bounding box center [670, 0] width 1340 height 0
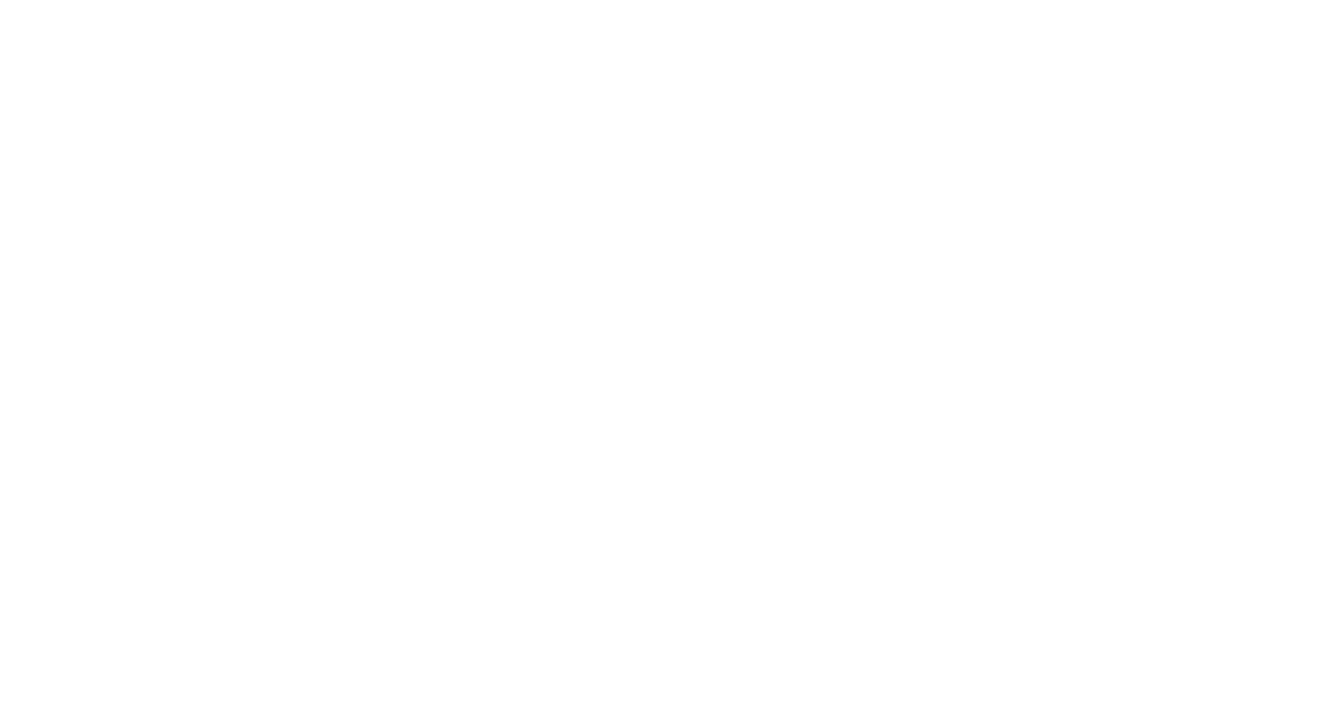
click at [618, 0] on html at bounding box center [670, 0] width 1340 height 0
